Goal: Information Seeking & Learning: Find specific fact

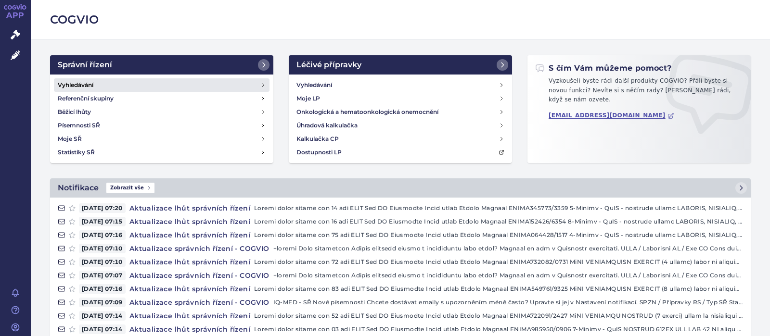
click at [65, 83] on h4 "Vyhledávání" at bounding box center [76, 85] width 36 height 10
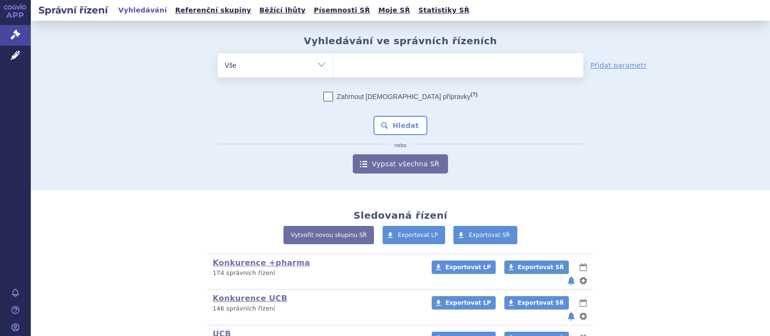
click at [352, 66] on ul at bounding box center [458, 63] width 250 height 20
click at [333, 66] on select at bounding box center [333, 65] width 0 height 24
type input "k"
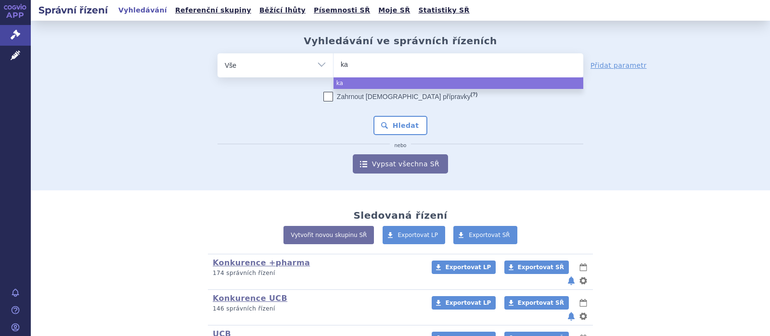
type input "kal"
type input "kalno"
type input "kalnor"
type input "kalnormi"
type input "kalnormin"
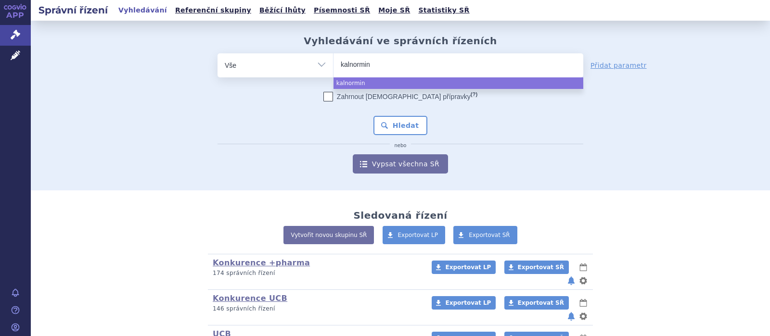
select select "kalnormin"
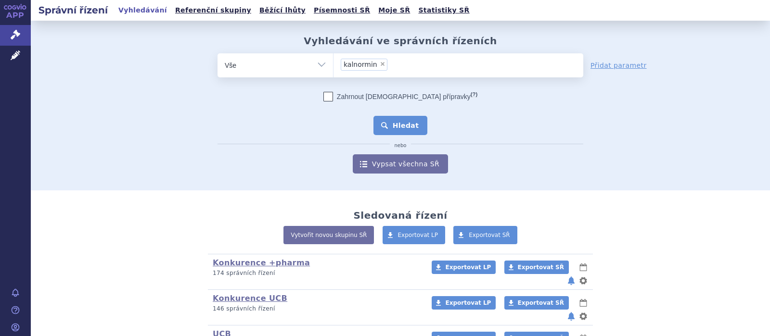
click at [410, 122] on button "Hledat" at bounding box center [400, 125] width 54 height 19
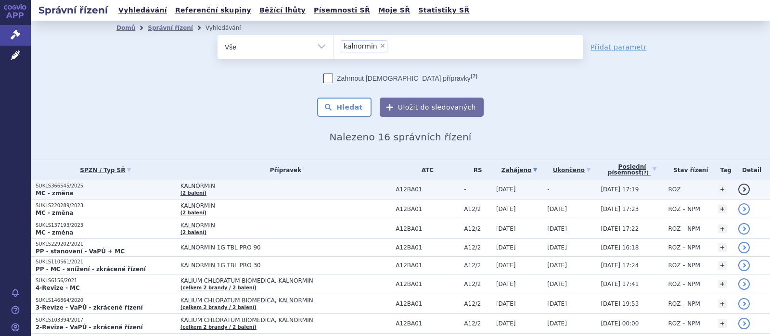
click at [78, 187] on p "SUKLS366545/2025" at bounding box center [106, 186] width 140 height 7
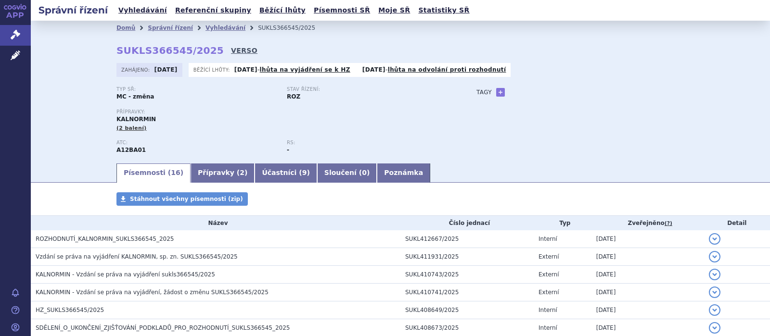
click at [231, 50] on link "VERSO" at bounding box center [244, 51] width 26 height 10
